Goal: Find specific page/section: Find specific page/section

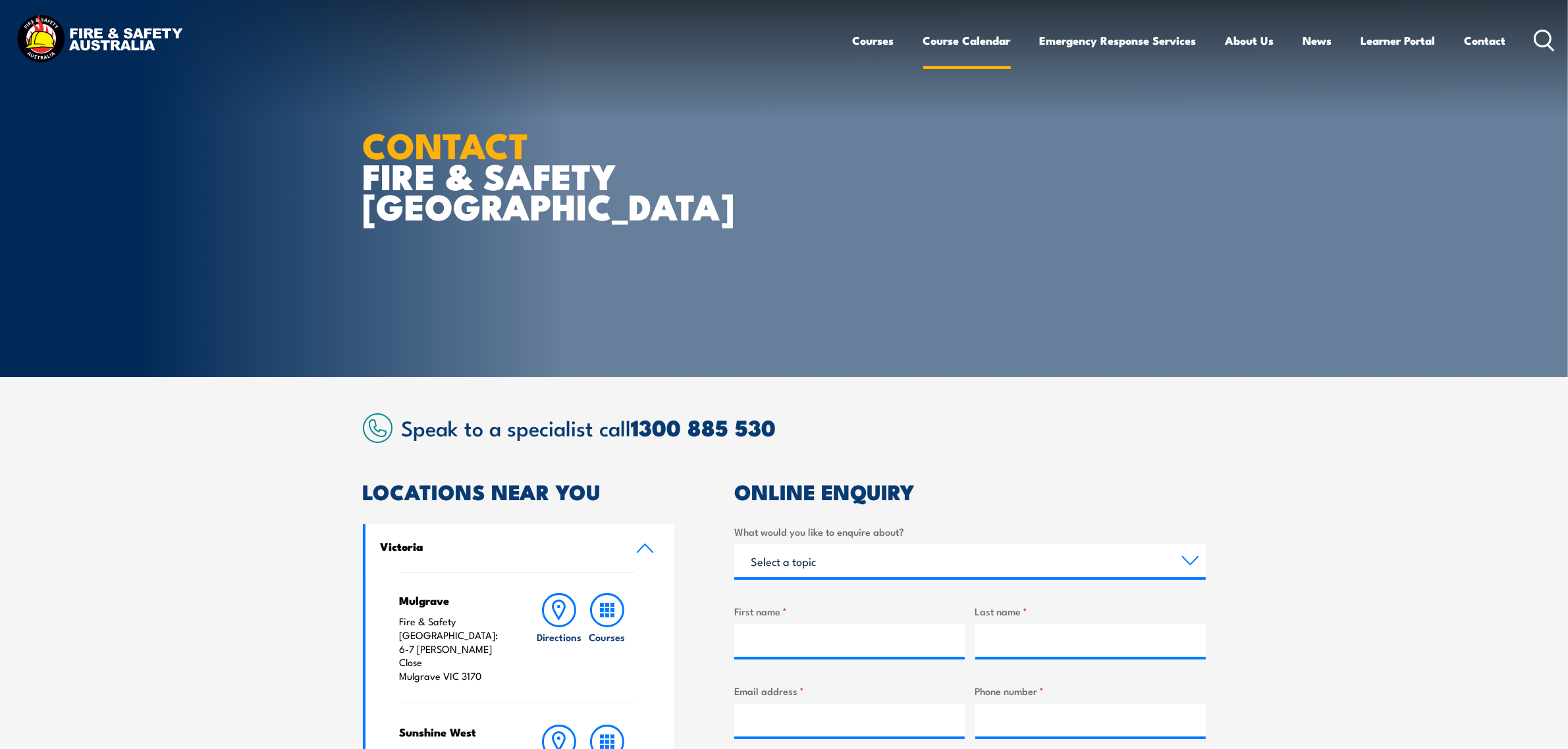
click at [953, 39] on link "Course Calendar" at bounding box center [966, 40] width 87 height 35
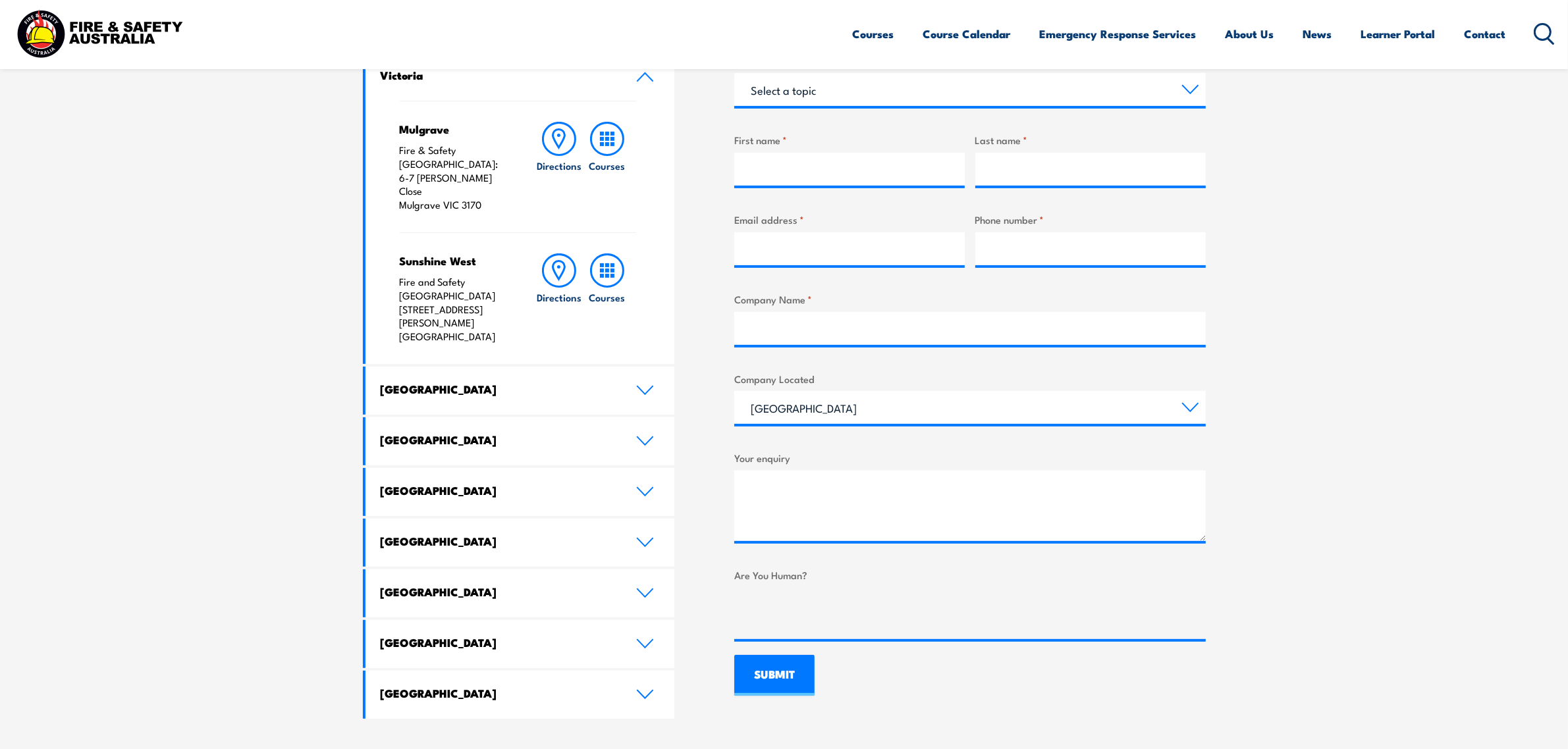
scroll to position [493, 0]
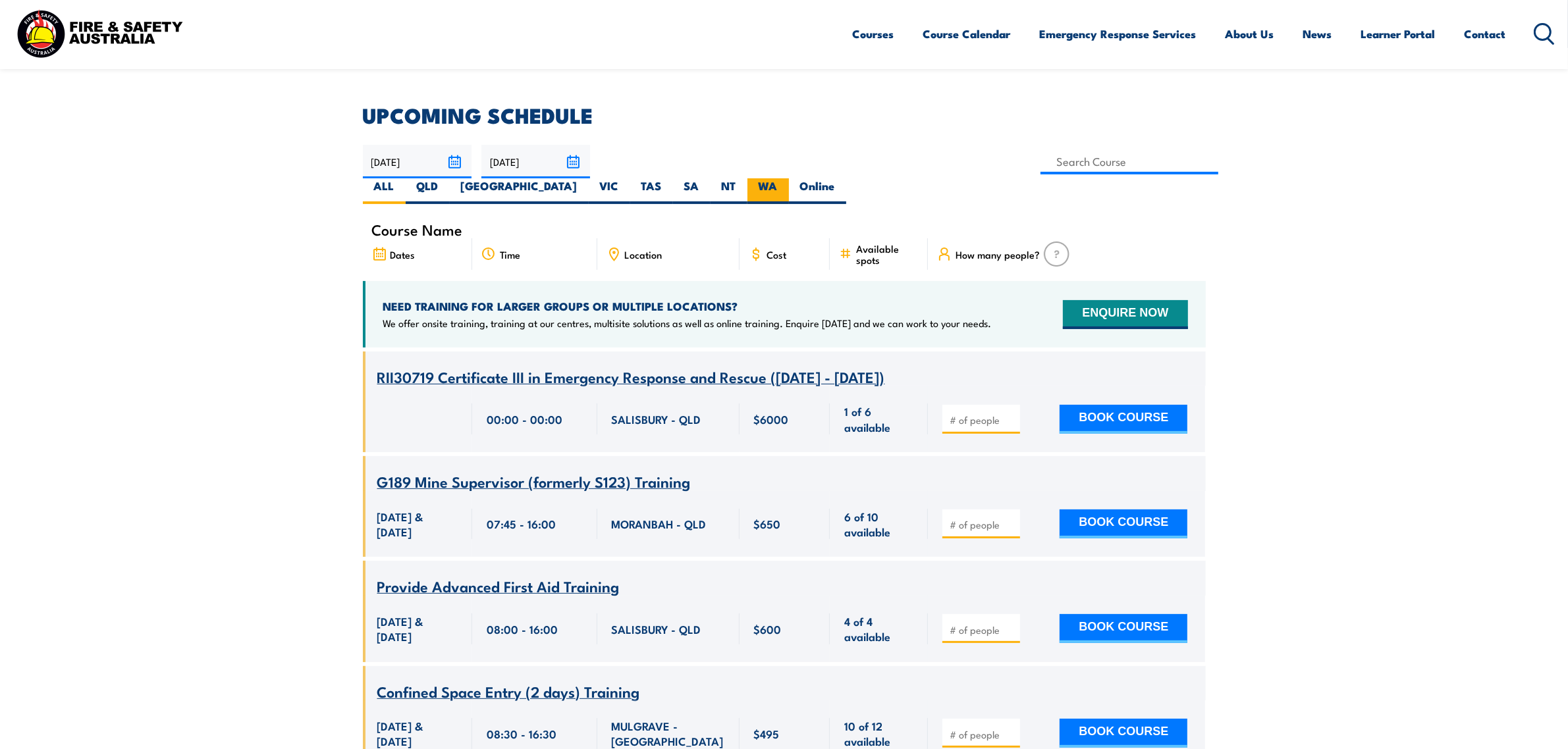
click at [789, 178] on label "WA" at bounding box center [769, 191] width 42 height 25
click at [786, 178] on input "WA" at bounding box center [782, 182] width 8 height 8
radio input "true"
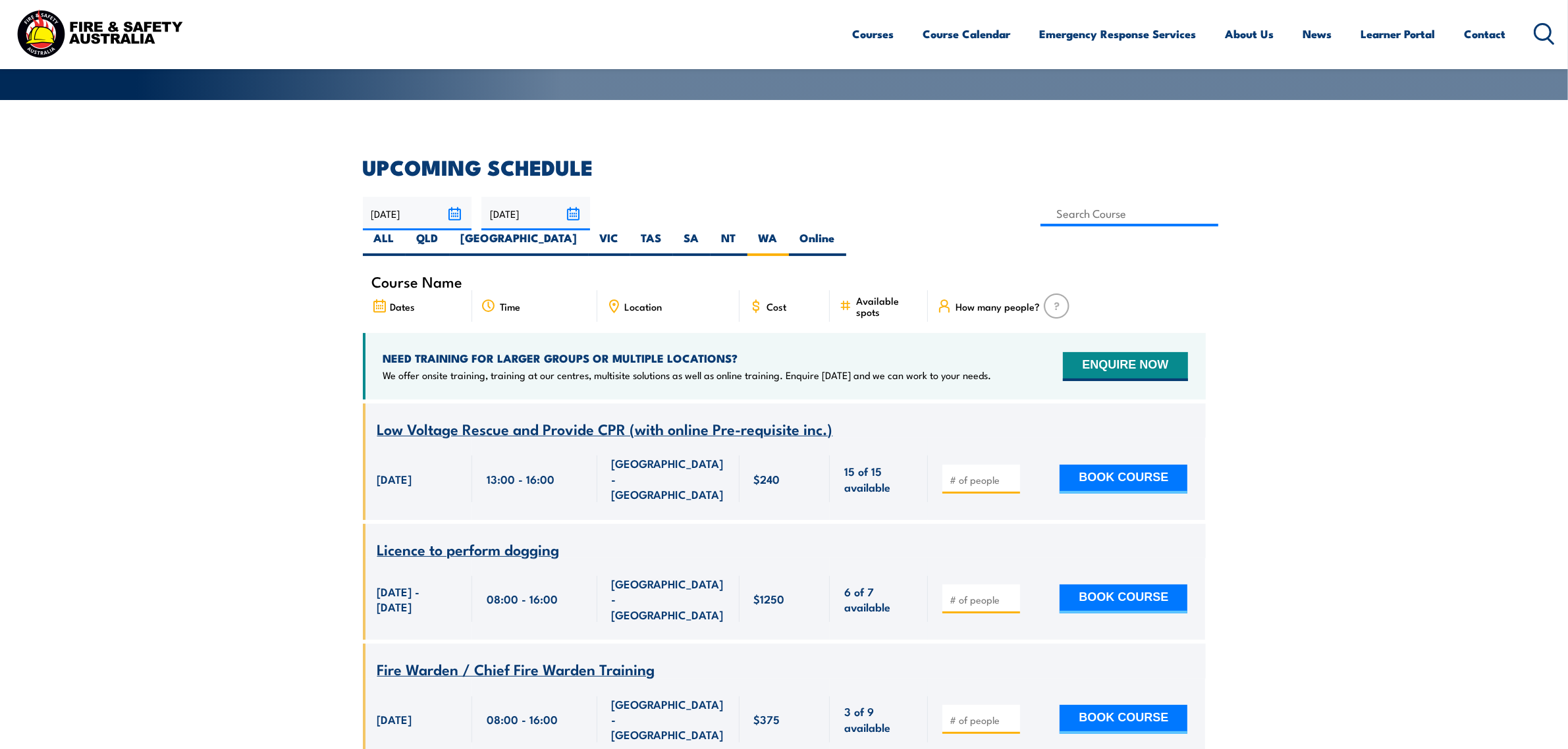
scroll to position [270, 0]
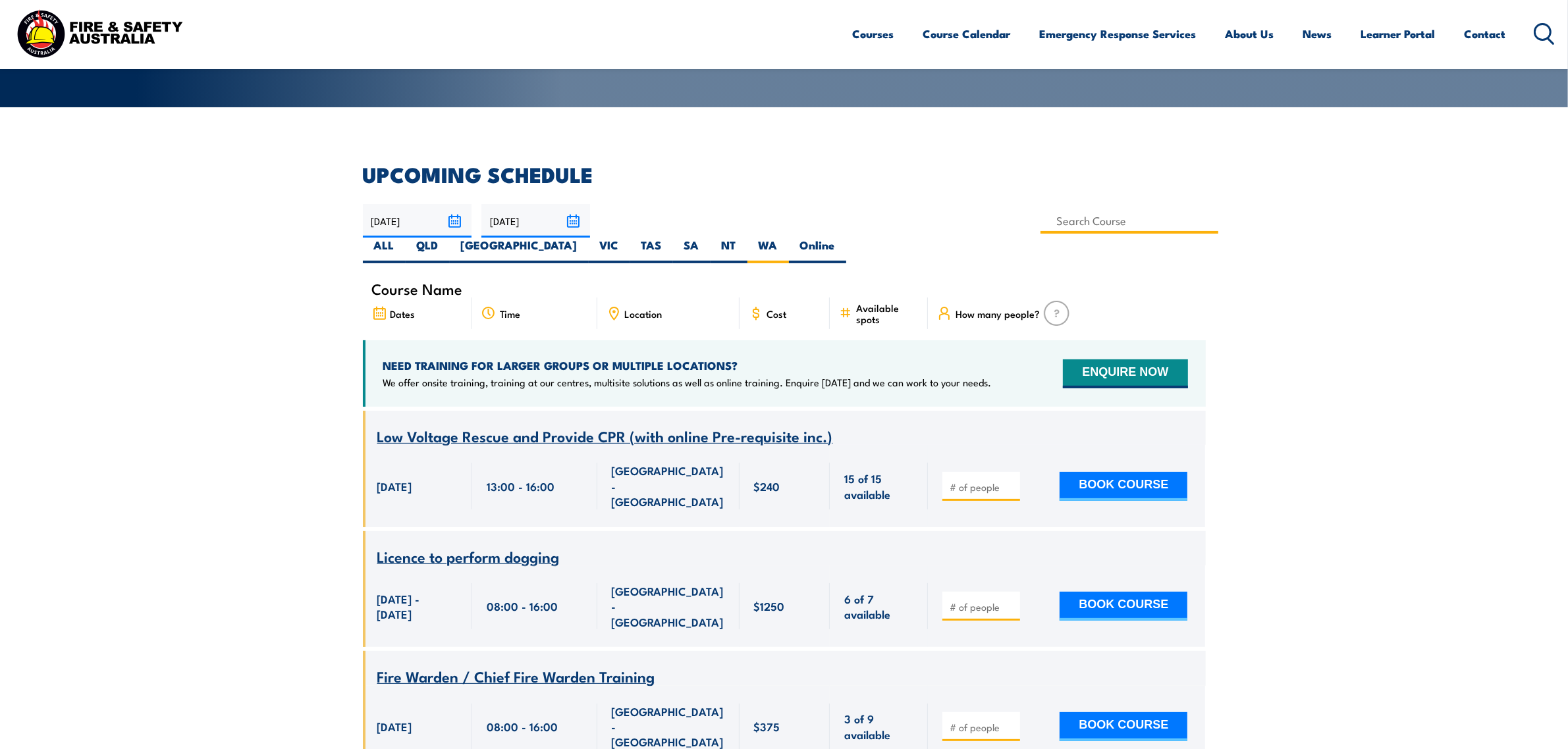
click at [1040, 219] on input at bounding box center [1129, 220] width 178 height 25
type input "Fire Warden Training"
